Goal: Information Seeking & Learning: Learn about a topic

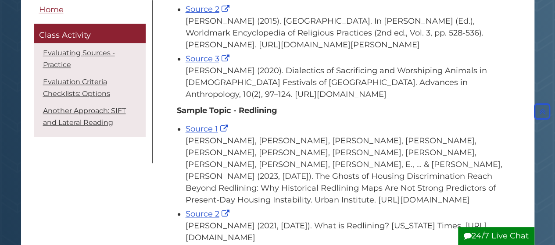
scroll to position [291, 0]
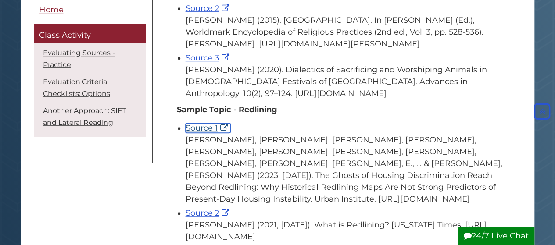
click at [197, 133] on link "Source 1" at bounding box center [208, 128] width 45 height 10
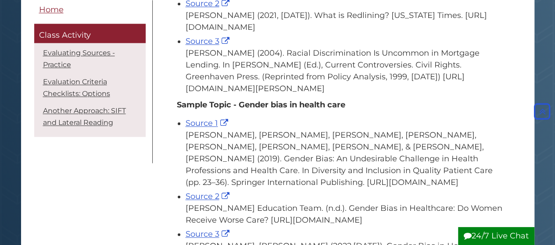
scroll to position [501, 0]
click at [207, 46] on link "Source 3" at bounding box center [209, 41] width 46 height 10
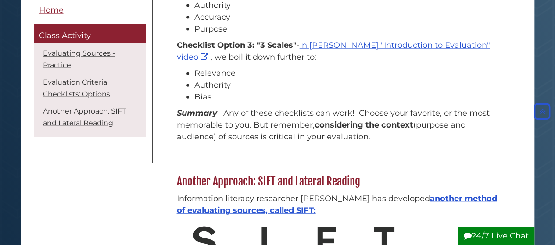
scroll to position [972, 0]
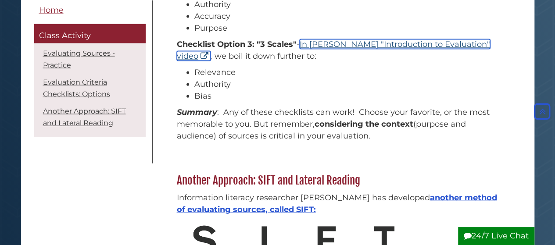
click at [325, 61] on link "In Hekman's "Introduction to Evaluation" video" at bounding box center [333, 49] width 313 height 21
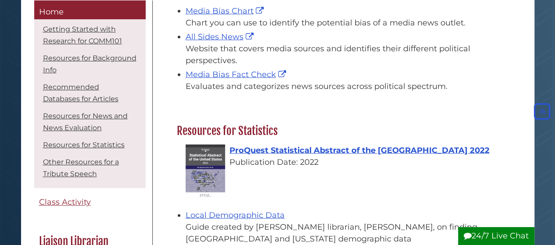
scroll to position [962, 0]
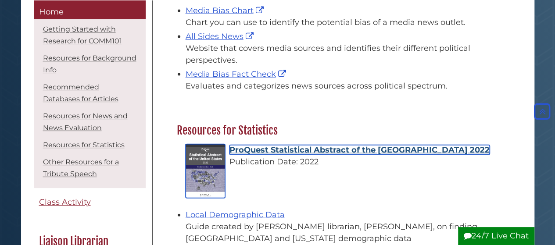
click at [232, 145] on span "ProQuest Statistical Abstract of the [GEOGRAPHIC_DATA] 2022" at bounding box center [359, 150] width 260 height 10
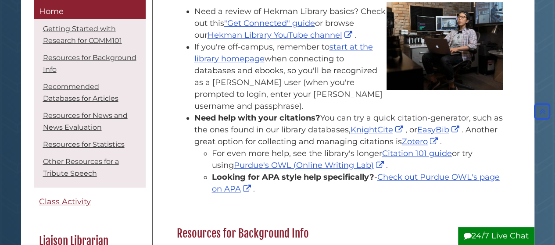
scroll to position [168, 0]
click at [97, 97] on link "Recommended Databases for Articles" at bounding box center [80, 93] width 75 height 20
